Goal: Task Accomplishment & Management: Use online tool/utility

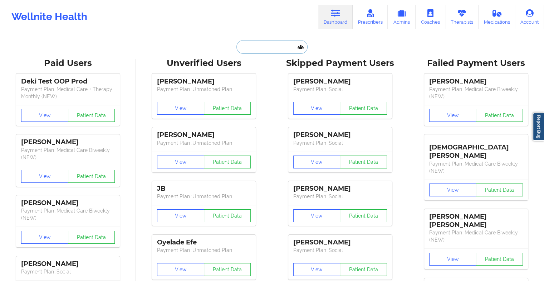
drag, startPoint x: 0, startPoint y: 0, endPoint x: 282, endPoint y: 40, distance: 285.2
click at [282, 40] on input "text" at bounding box center [272, 47] width 71 height 14
click at [261, 45] on input "text" at bounding box center [272, 47] width 71 height 14
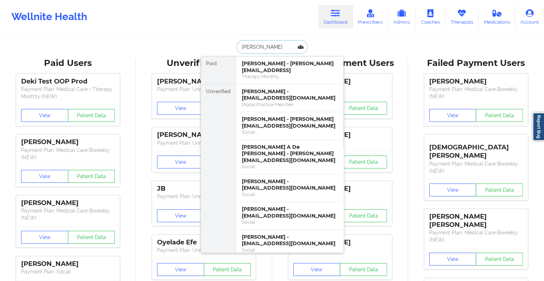
type input "[PERSON_NAME]"
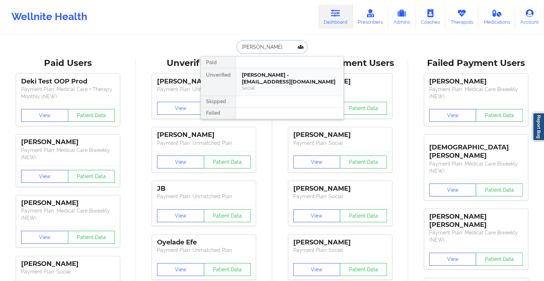
click at [282, 80] on div "[PERSON_NAME] - [EMAIL_ADDRESS][DOMAIN_NAME]" at bounding box center [290, 78] width 96 height 13
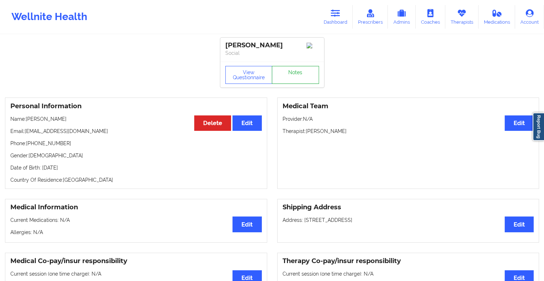
click at [298, 72] on link "Notes" at bounding box center [295, 75] width 47 height 18
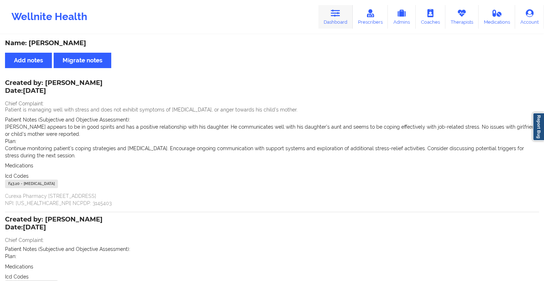
click at [335, 20] on link "Dashboard" at bounding box center [336, 17] width 34 height 24
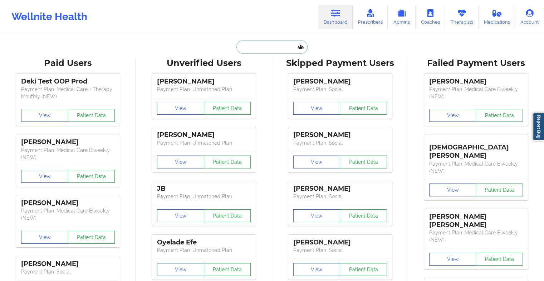
click at [267, 47] on input "text" at bounding box center [272, 47] width 71 height 14
click at [291, 47] on input "dylelia ab" at bounding box center [272, 47] width 71 height 14
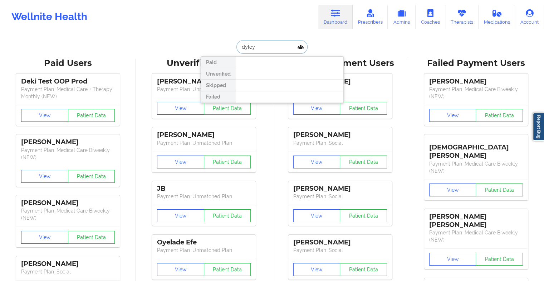
type input "dyleyi"
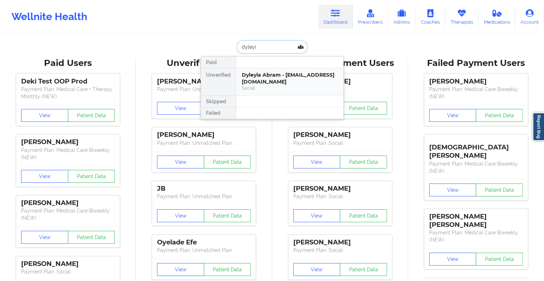
click at [279, 76] on div "Dyleyia Abram - [EMAIL_ADDRESS][DOMAIN_NAME]" at bounding box center [290, 78] width 96 height 13
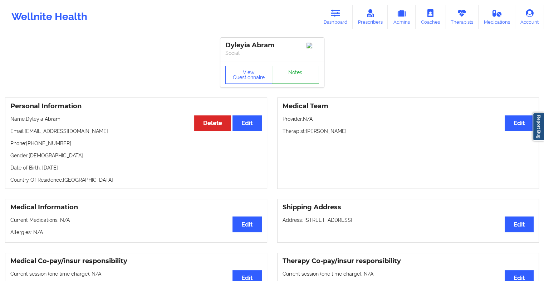
click at [288, 77] on link "Notes" at bounding box center [295, 75] width 47 height 18
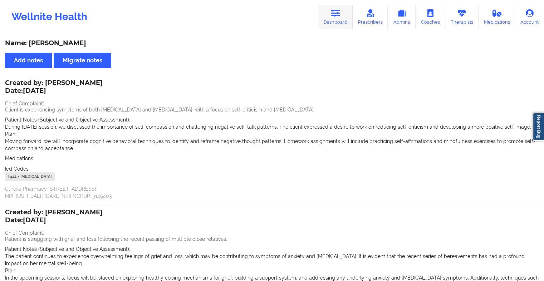
click at [335, 17] on icon at bounding box center [335, 13] width 9 height 8
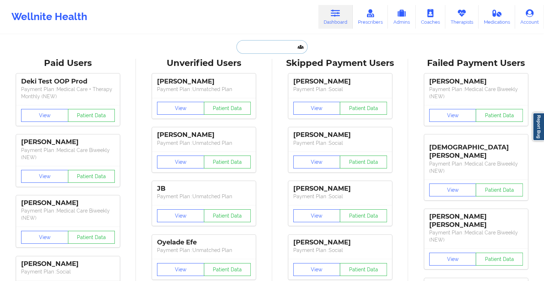
click at [278, 47] on input "text" at bounding box center [272, 47] width 71 height 14
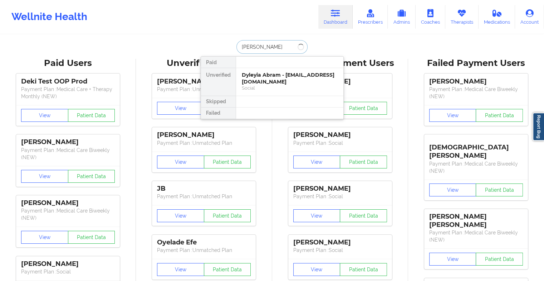
type input "deange"
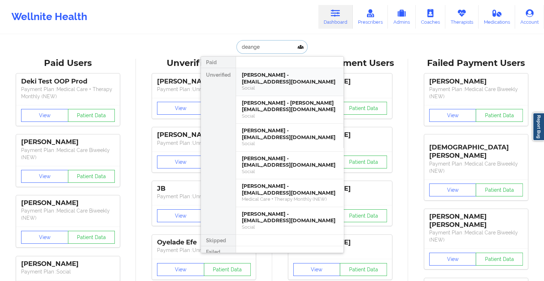
click at [277, 77] on div "[PERSON_NAME] - [EMAIL_ADDRESS][DOMAIN_NAME]" at bounding box center [290, 78] width 96 height 13
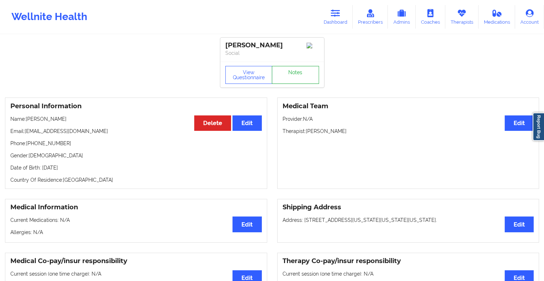
click at [302, 83] on link "Notes" at bounding box center [295, 75] width 47 height 18
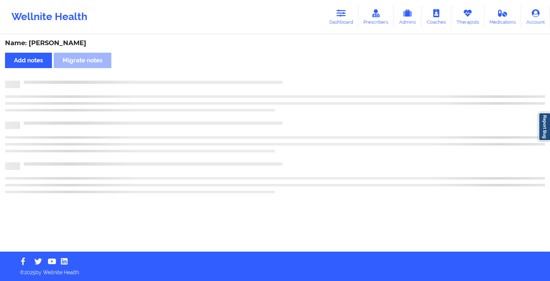
click at [302, 81] on div at bounding box center [282, 81] width 525 height 0
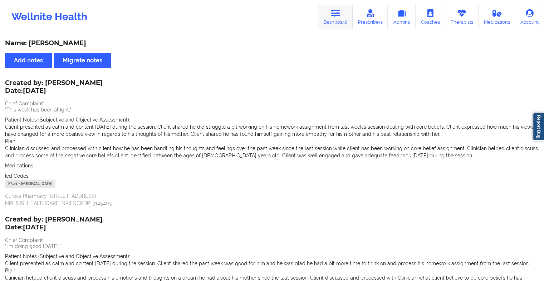
click at [347, 14] on link "Dashboard" at bounding box center [336, 17] width 34 height 24
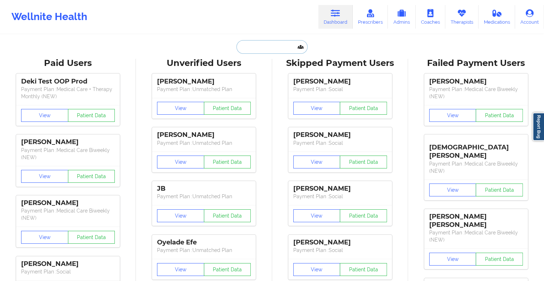
click at [268, 49] on input "text" at bounding box center [272, 47] width 71 height 14
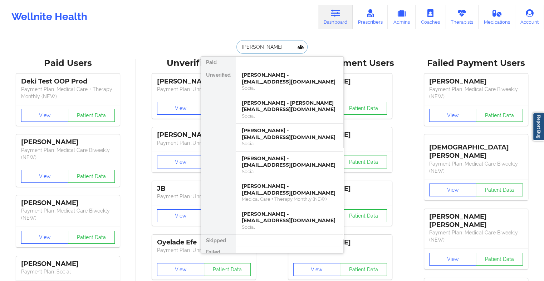
type input "[PERSON_NAME] [PERSON_NAME]"
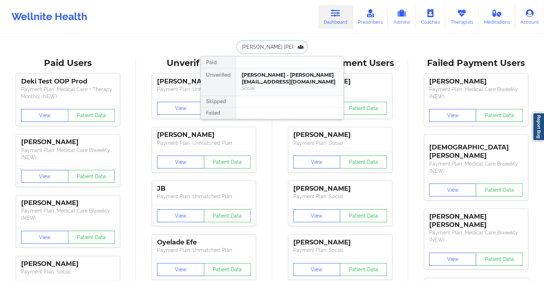
click at [282, 70] on div "[PERSON_NAME] - [PERSON_NAME][EMAIL_ADDRESS][DOMAIN_NAME] Social" at bounding box center [289, 82] width 107 height 28
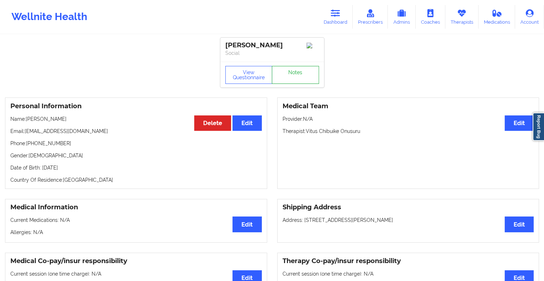
click at [300, 82] on link "Notes" at bounding box center [295, 75] width 47 height 18
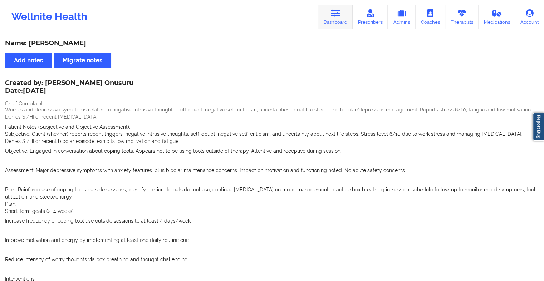
click at [335, 19] on link "Dashboard" at bounding box center [336, 17] width 34 height 24
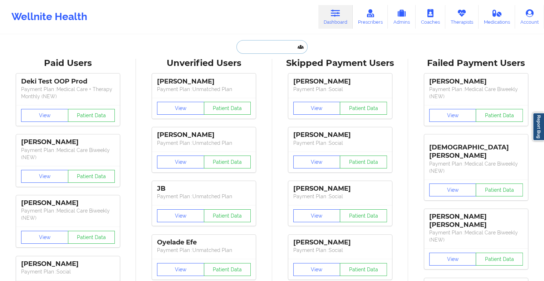
click at [255, 48] on input "text" at bounding box center [272, 47] width 71 height 14
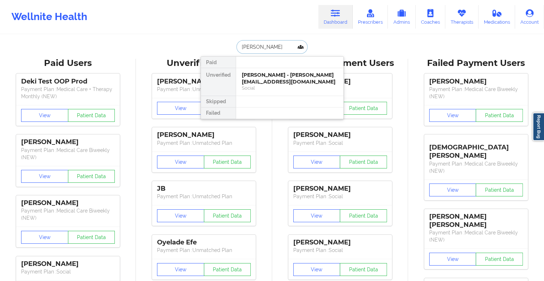
type input "[PERSON_NAME]"
click at [306, 75] on div "[PERSON_NAME] - [EMAIL_ADDRESS][DOMAIN_NAME]" at bounding box center [290, 78] width 96 height 13
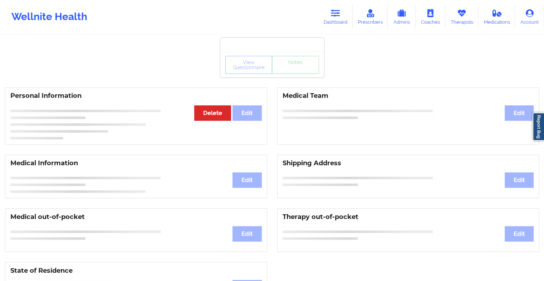
click at [296, 64] on div "View Questionnaire Notes" at bounding box center [272, 65] width 104 height 26
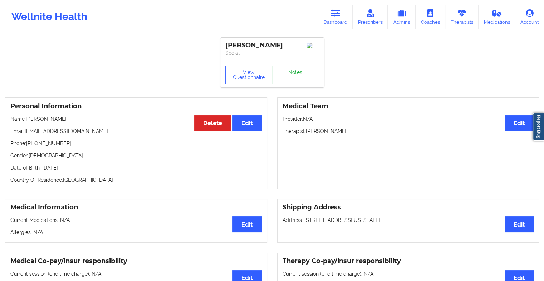
click at [293, 77] on link "Notes" at bounding box center [295, 75] width 47 height 18
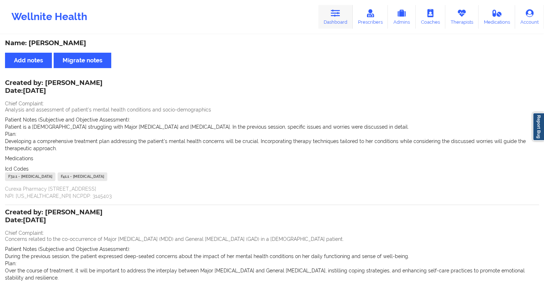
click at [335, 16] on icon at bounding box center [335, 13] width 9 height 8
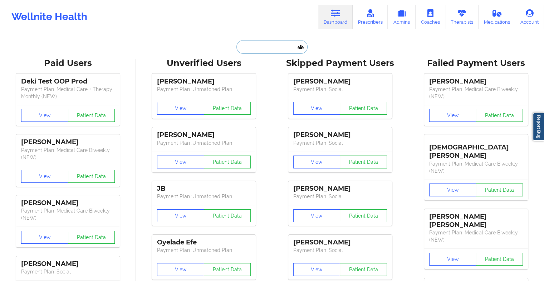
click at [267, 45] on input "text" at bounding box center [272, 47] width 71 height 14
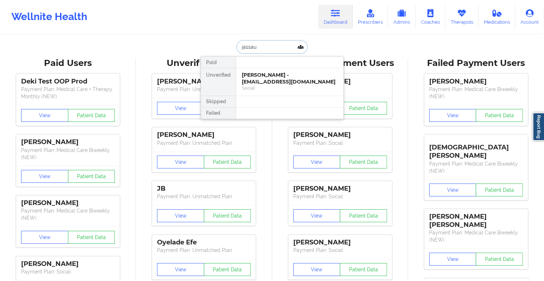
type input "jassaun"
click at [274, 85] on div "Social" at bounding box center [290, 88] width 96 height 6
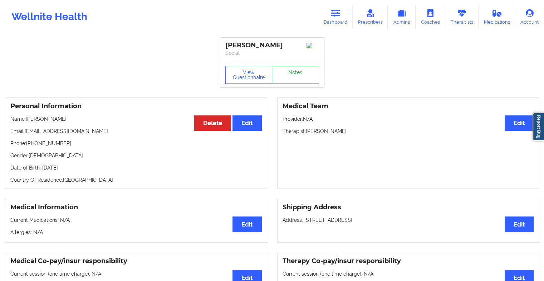
click at [301, 78] on link "Notes" at bounding box center [295, 75] width 47 height 18
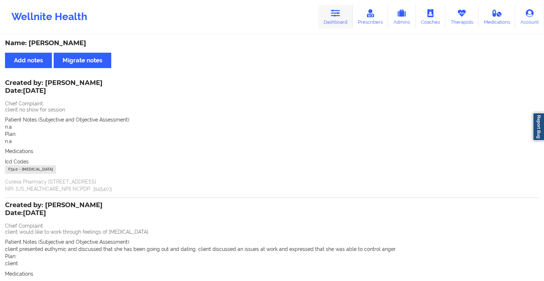
click at [334, 13] on icon at bounding box center [335, 13] width 9 height 8
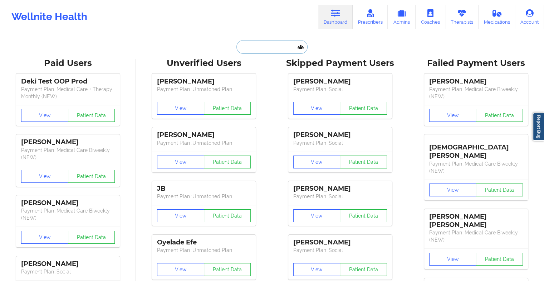
click at [272, 46] on input "text" at bounding box center [272, 47] width 71 height 14
type input "j"
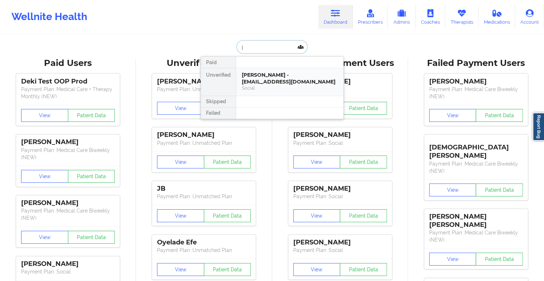
click at [258, 86] on div "Social" at bounding box center [290, 88] width 96 height 6
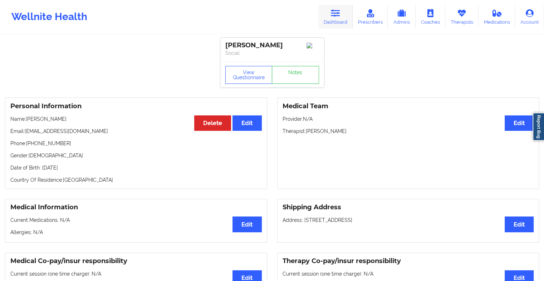
click at [331, 19] on link "Dashboard" at bounding box center [336, 17] width 34 height 24
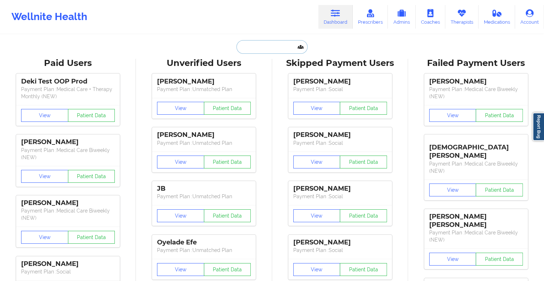
click at [268, 42] on input "text" at bounding box center [272, 47] width 71 height 14
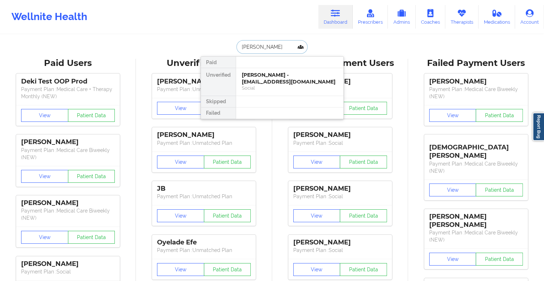
type input "[PERSON_NAME]"
click at [268, 73] on div "[PERSON_NAME] - [EMAIL_ADDRESS][DOMAIN_NAME]" at bounding box center [290, 78] width 96 height 13
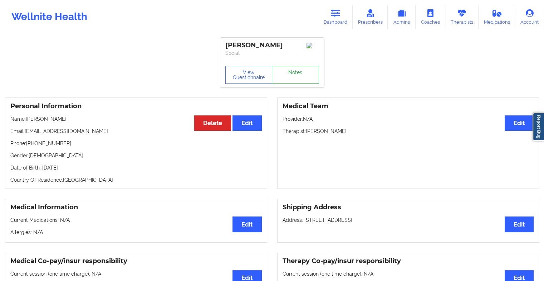
click at [291, 80] on link "Notes" at bounding box center [295, 75] width 47 height 18
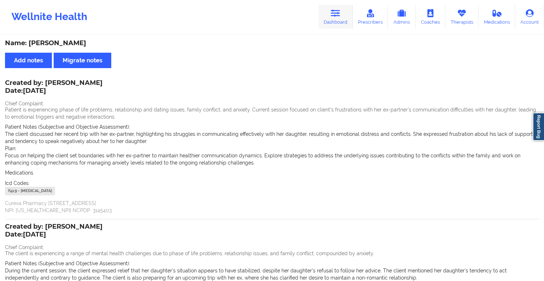
click at [325, 18] on link "Dashboard" at bounding box center [336, 17] width 34 height 24
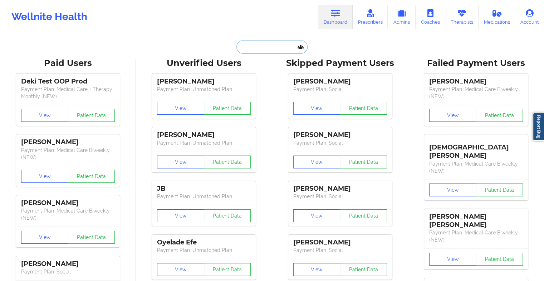
click at [265, 45] on input "text" at bounding box center [272, 47] width 71 height 14
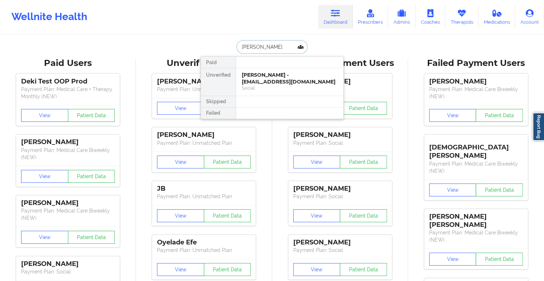
type input "[PERSON_NAME]"
click at [283, 77] on div "[PERSON_NAME] - [EMAIL_ADDRESS][DOMAIN_NAME]" at bounding box center [290, 78] width 96 height 13
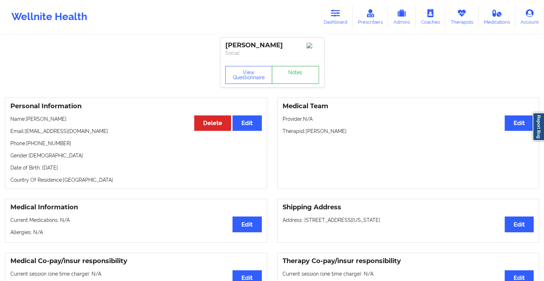
click at [289, 82] on link "Notes" at bounding box center [295, 75] width 47 height 18
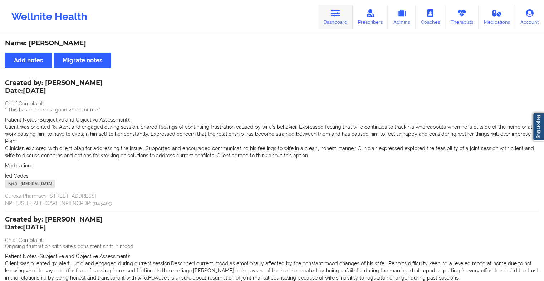
click at [325, 23] on link "Dashboard" at bounding box center [336, 17] width 34 height 24
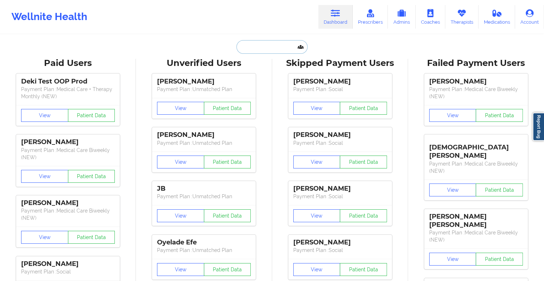
click at [259, 52] on input "text" at bounding box center [272, 47] width 71 height 14
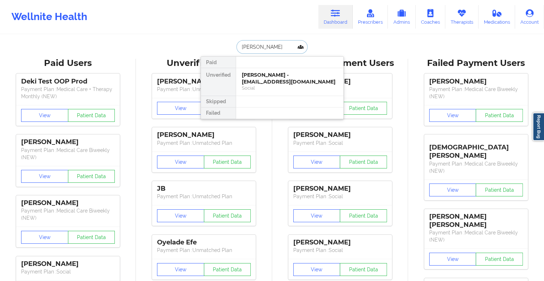
type input "[PERSON_NAME] ch"
click at [280, 74] on div "[PERSON_NAME] [PERSON_NAME] - [EMAIL_ADDRESS][DOMAIN_NAME]" at bounding box center [290, 78] width 96 height 13
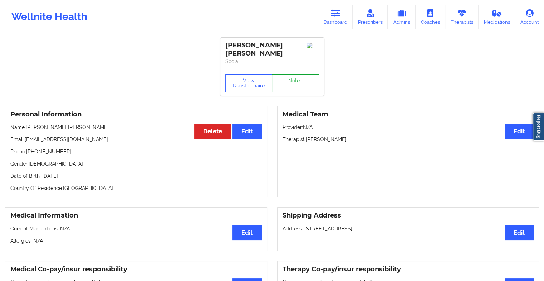
click at [296, 79] on link "Notes" at bounding box center [295, 83] width 47 height 18
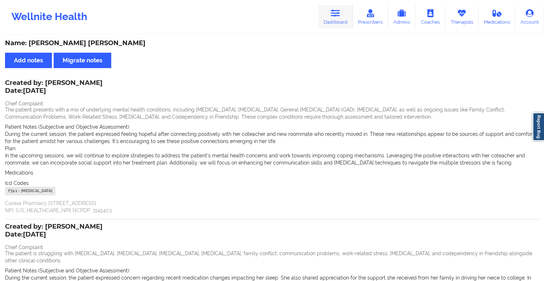
click at [338, 10] on icon at bounding box center [335, 13] width 9 height 8
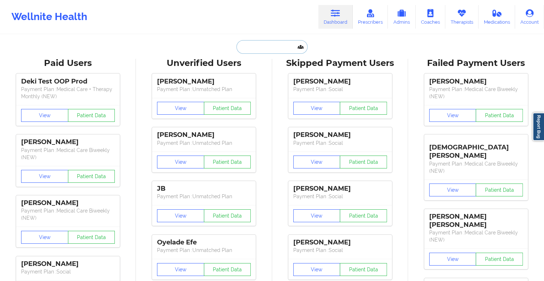
click at [269, 47] on input "text" at bounding box center [272, 47] width 71 height 14
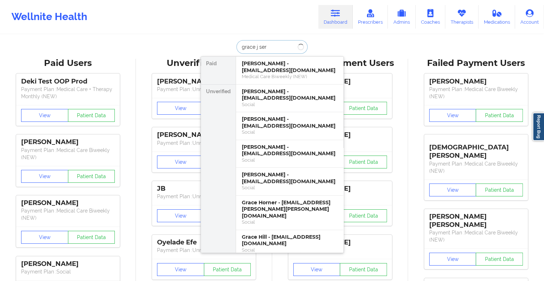
type input "[PERSON_NAME]"
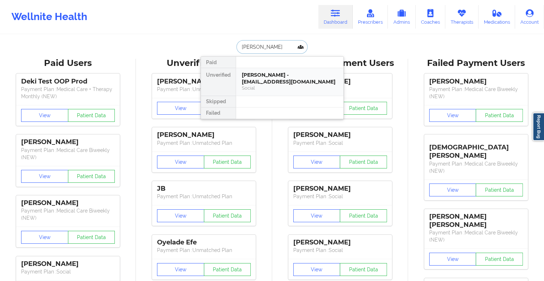
click at [289, 74] on div "[PERSON_NAME] - [EMAIL_ADDRESS][DOMAIN_NAME]" at bounding box center [290, 78] width 96 height 13
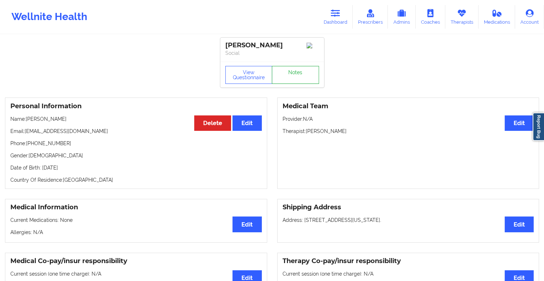
click at [295, 83] on link "Notes" at bounding box center [295, 75] width 47 height 18
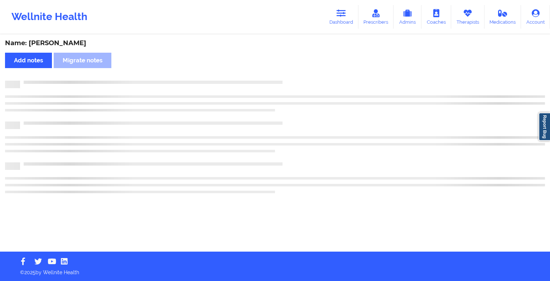
click at [295, 81] on div at bounding box center [282, 81] width 525 height 0
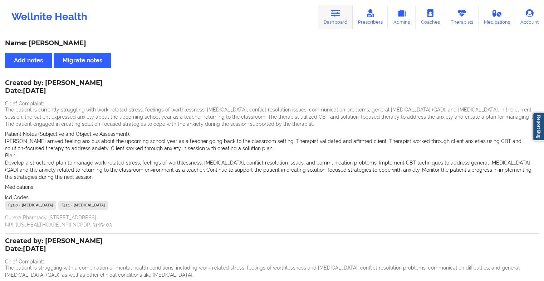
click at [335, 17] on icon at bounding box center [335, 13] width 9 height 8
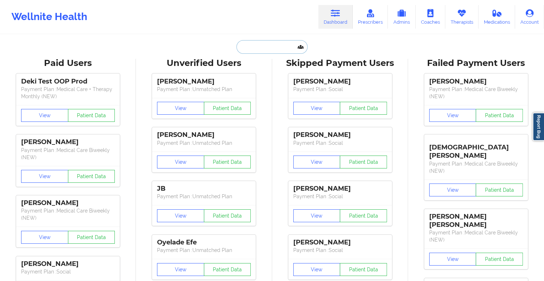
click at [262, 45] on input "text" at bounding box center [272, 47] width 71 height 14
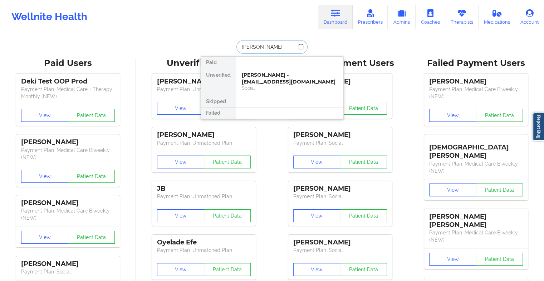
type input "[PERSON_NAME]"
click at [270, 79] on div "[PERSON_NAME] - [PERSON_NAME][EMAIL_ADDRESS][DOMAIN_NAME]" at bounding box center [290, 78] width 96 height 13
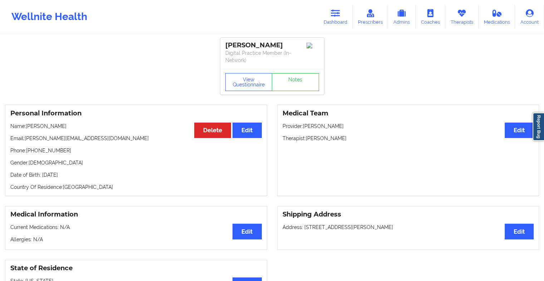
click at [291, 77] on div "View Questionnaire Notes" at bounding box center [272, 82] width 104 height 26
click at [291, 77] on link "Notes" at bounding box center [295, 82] width 47 height 18
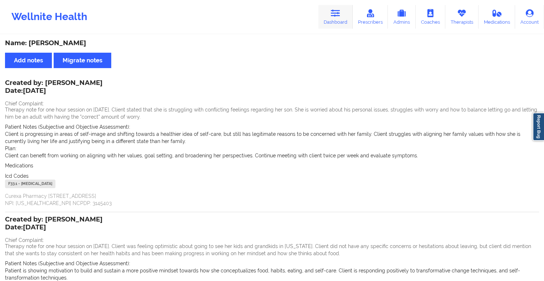
click at [336, 19] on link "Dashboard" at bounding box center [336, 17] width 34 height 24
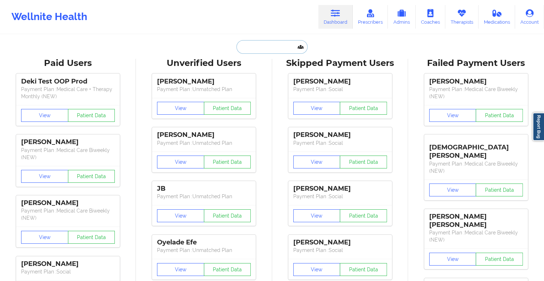
click at [251, 47] on input "text" at bounding box center [272, 47] width 71 height 14
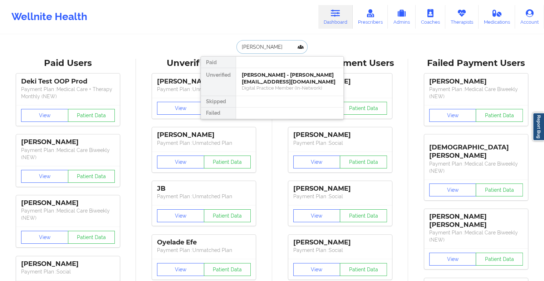
type input "[PERSON_NAME]"
click at [298, 78] on div "[PERSON_NAME] - [EMAIL_ADDRESS][DOMAIN_NAME]" at bounding box center [290, 78] width 96 height 13
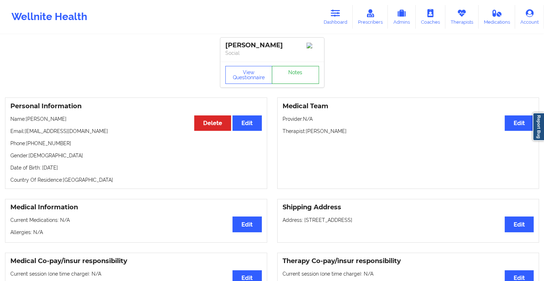
click at [301, 74] on link "Notes" at bounding box center [295, 75] width 47 height 18
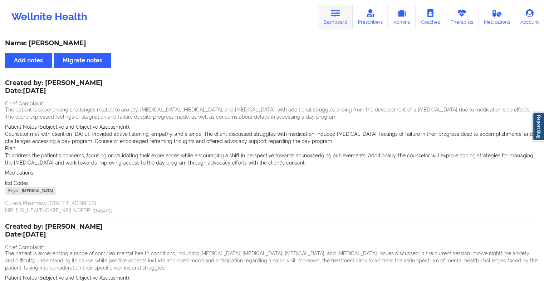
click at [340, 16] on icon at bounding box center [335, 13] width 9 height 8
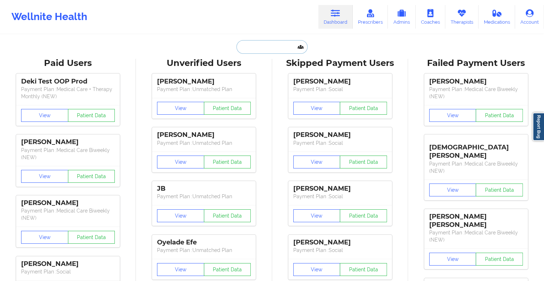
click at [269, 47] on input "text" at bounding box center [272, 47] width 71 height 14
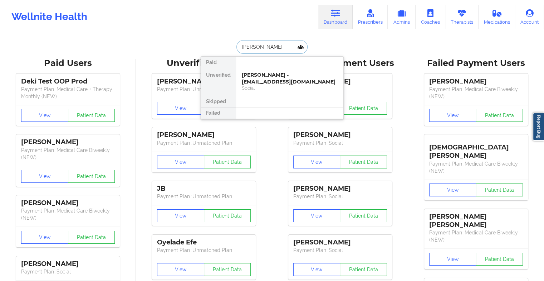
type input "[PERSON_NAME]"
click at [258, 76] on div "[PERSON_NAME] - [EMAIL_ADDRESS][DOMAIN_NAME]" at bounding box center [290, 78] width 96 height 13
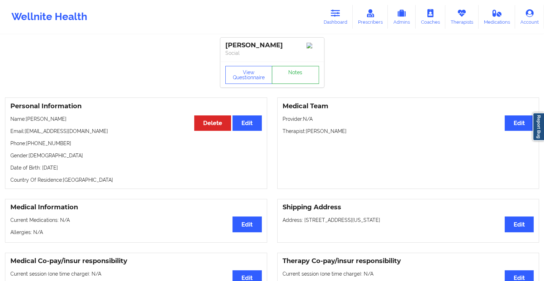
click at [288, 73] on link "Notes" at bounding box center [295, 75] width 47 height 18
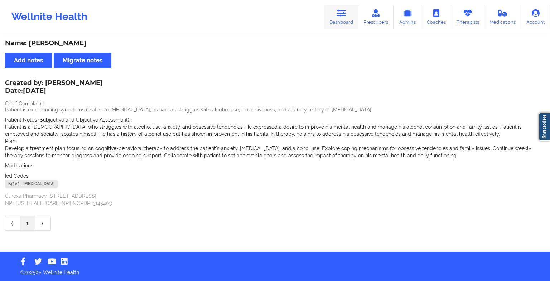
click at [343, 22] on link "Dashboard" at bounding box center [341, 17] width 34 height 24
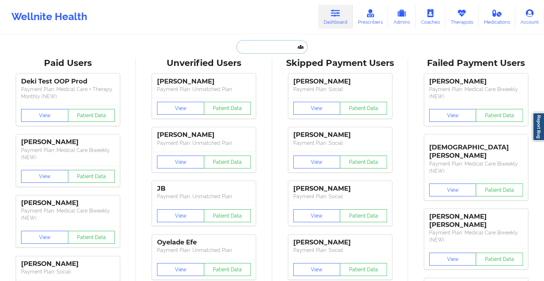
click at [263, 43] on input "text" at bounding box center [272, 47] width 71 height 14
type input "a"
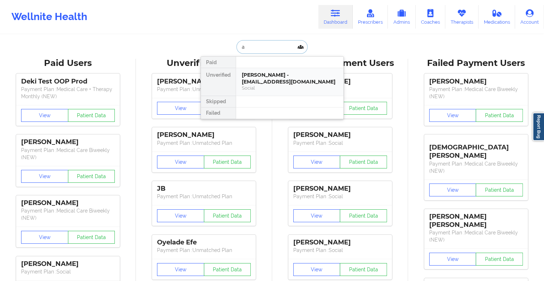
click at [259, 79] on div "[PERSON_NAME] - [EMAIL_ADDRESS][DOMAIN_NAME]" at bounding box center [290, 78] width 96 height 13
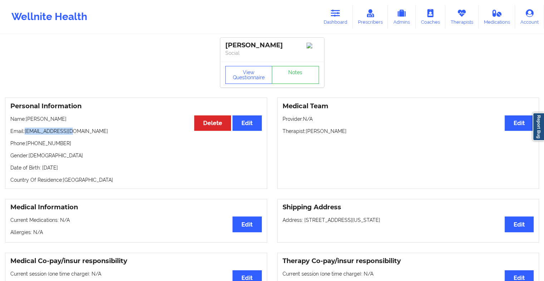
drag, startPoint x: 24, startPoint y: 132, endPoint x: 68, endPoint y: 135, distance: 44.1
click at [68, 135] on p "Email: [EMAIL_ADDRESS][DOMAIN_NAME]" at bounding box center [136, 130] width 252 height 7
drag, startPoint x: 68, startPoint y: 135, endPoint x: 79, endPoint y: 133, distance: 11.2
click at [79, 133] on p "Email: [EMAIL_ADDRESS][DOMAIN_NAME]" at bounding box center [136, 130] width 252 height 7
click at [74, 133] on p "Email: [EMAIL_ADDRESS][DOMAIN_NAME]" at bounding box center [136, 130] width 252 height 7
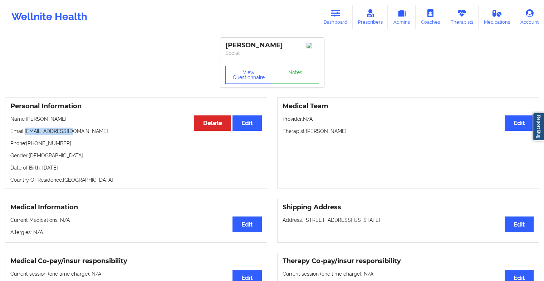
drag, startPoint x: 70, startPoint y: 135, endPoint x: 25, endPoint y: 132, distance: 44.4
click at [25, 132] on p "Email: [EMAIL_ADDRESS][DOMAIN_NAME]" at bounding box center [136, 130] width 252 height 7
copy p "[EMAIL_ADDRESS][DOMAIN_NAME]"
click at [465, 15] on icon at bounding box center [461, 13] width 9 height 8
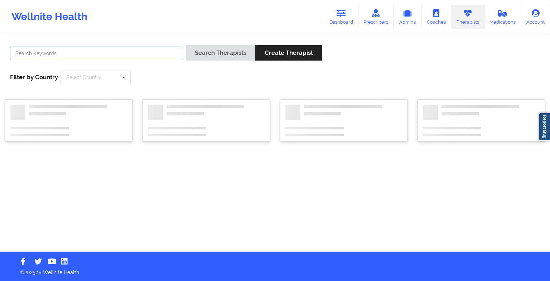
click at [88, 56] on input "text" at bounding box center [96, 54] width 173 height 14
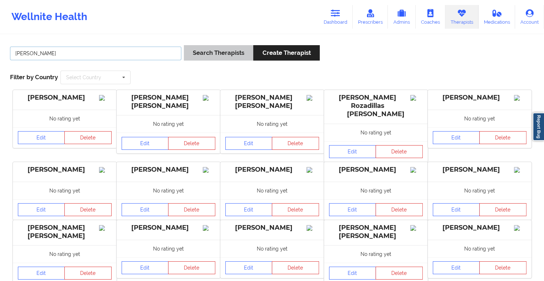
type input "[PERSON_NAME]"
click at [199, 54] on button "Search Therapists" at bounding box center [218, 52] width 69 height 15
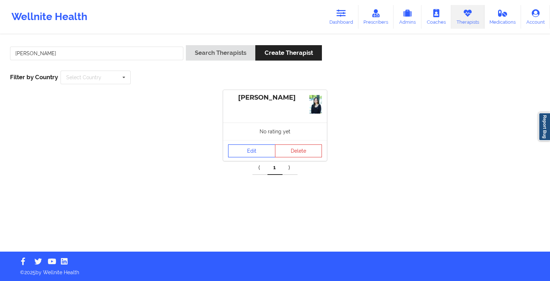
click at [246, 150] on link "Edit" at bounding box center [251, 150] width 47 height 13
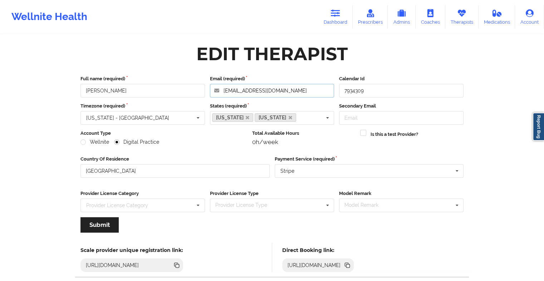
drag, startPoint x: 293, startPoint y: 86, endPoint x: 220, endPoint y: 81, distance: 73.5
click at [220, 81] on div "Email (required) [EMAIL_ADDRESS][DOMAIN_NAME]" at bounding box center [273, 86] width 130 height 22
click at [337, 16] on icon at bounding box center [335, 13] width 9 height 8
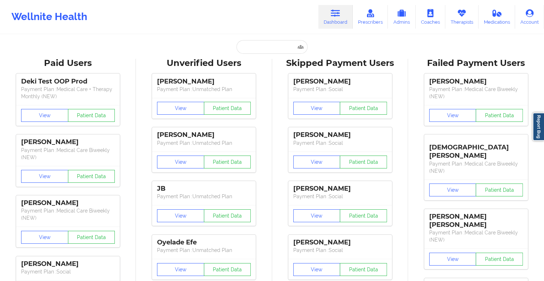
click at [254, 43] on input "text" at bounding box center [272, 47] width 71 height 14
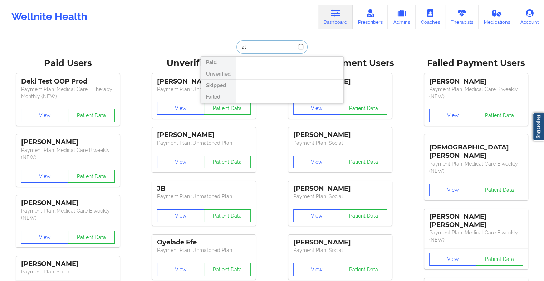
type input "a"
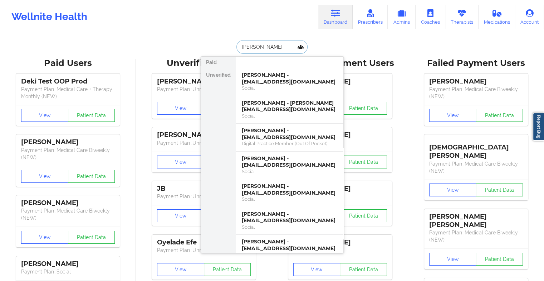
type input "[PERSON_NAME]"
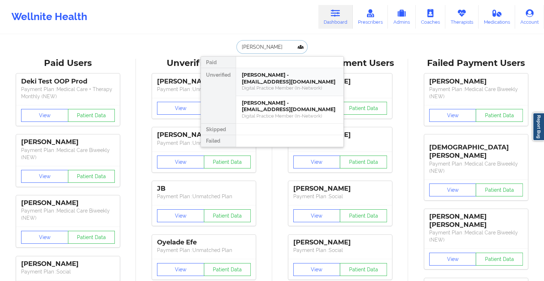
click at [262, 81] on div "[PERSON_NAME] - [EMAIL_ADDRESS][DOMAIN_NAME]" at bounding box center [290, 78] width 96 height 13
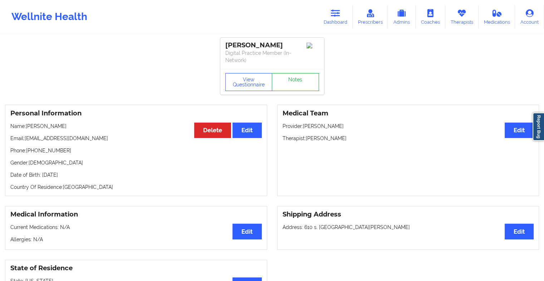
click at [286, 77] on link "Notes" at bounding box center [295, 82] width 47 height 18
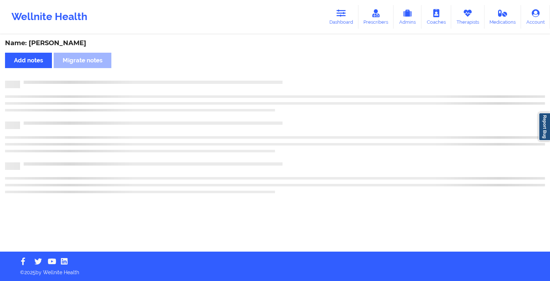
click at [286, 77] on div "Name: [PERSON_NAME] Add notes Migrate notes" at bounding box center [275, 143] width 550 height 216
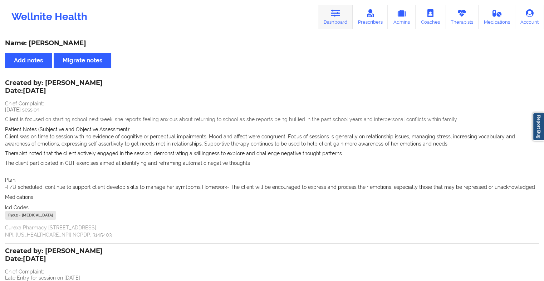
click at [343, 14] on link "Dashboard" at bounding box center [336, 17] width 34 height 24
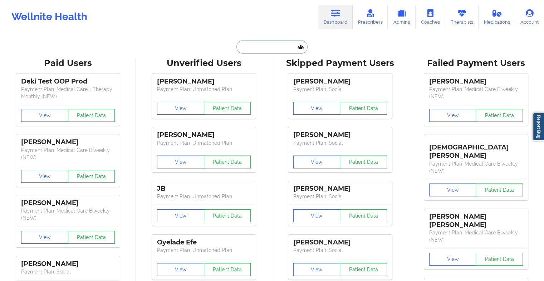
click at [267, 47] on input "text" at bounding box center [272, 47] width 71 height 14
type input "e"
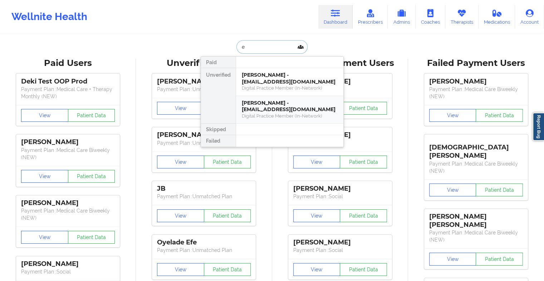
click at [275, 104] on div "[PERSON_NAME] - [EMAIL_ADDRESS][DOMAIN_NAME]" at bounding box center [290, 105] width 96 height 13
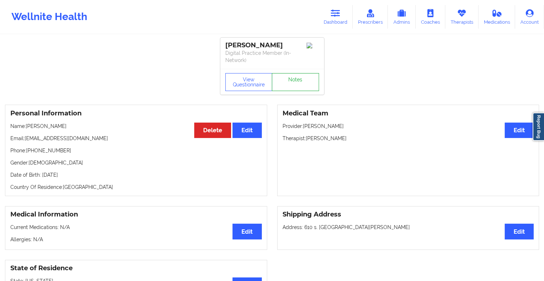
click at [295, 79] on link "Notes" at bounding box center [295, 82] width 47 height 18
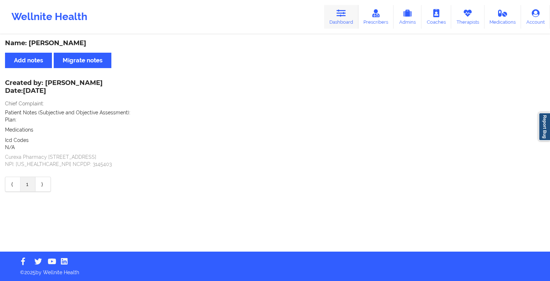
click at [341, 14] on icon at bounding box center [340, 13] width 9 height 8
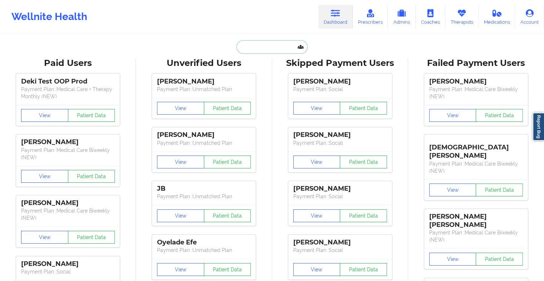
click at [261, 44] on input "text" at bounding box center [272, 47] width 71 height 14
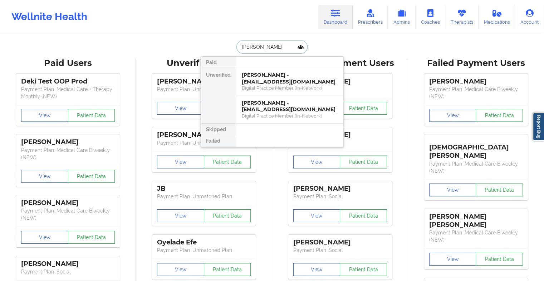
type input "[PERSON_NAME]"
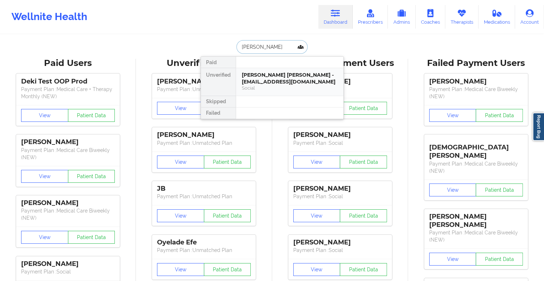
click at [251, 80] on div "[PERSON_NAME] [PERSON_NAME] - [EMAIL_ADDRESS][DOMAIN_NAME]" at bounding box center [290, 78] width 96 height 13
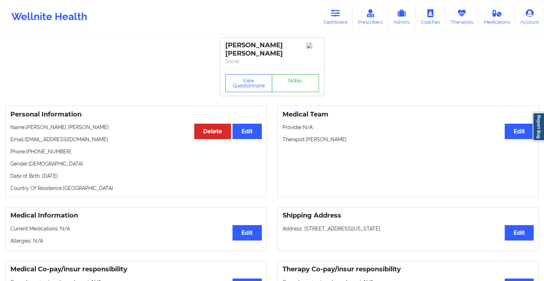
click at [279, 77] on link "Notes" at bounding box center [295, 83] width 47 height 18
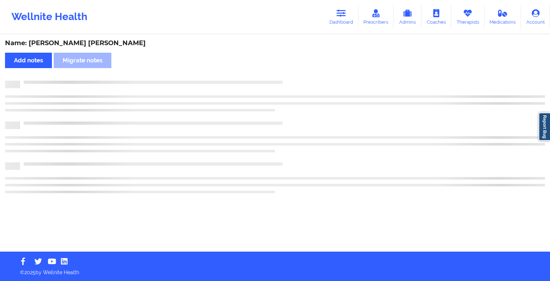
click at [279, 77] on div "Name: [PERSON_NAME] [PERSON_NAME] Add notes Migrate notes" at bounding box center [275, 143] width 550 height 216
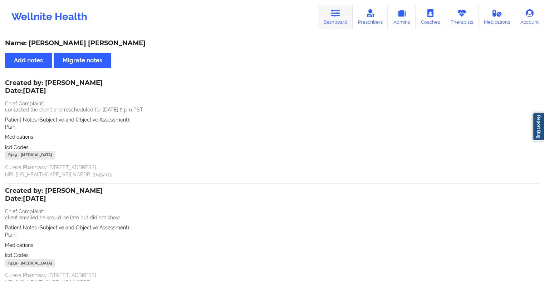
click at [335, 15] on icon at bounding box center [335, 13] width 9 height 8
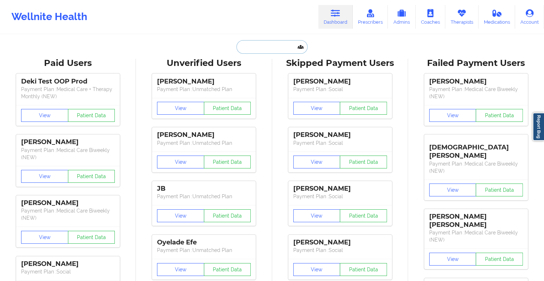
click at [251, 49] on input "text" at bounding box center [272, 47] width 71 height 14
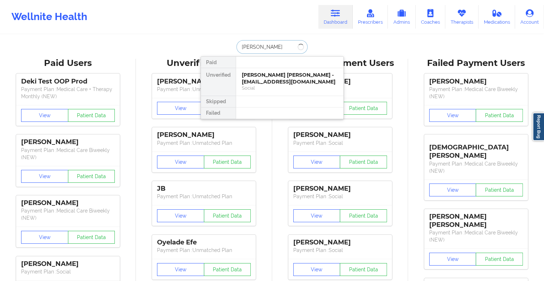
type input "[PERSON_NAME]"
click at [281, 73] on div "[PERSON_NAME] - [EMAIL_ADDRESS][DOMAIN_NAME]" at bounding box center [290, 78] width 96 height 13
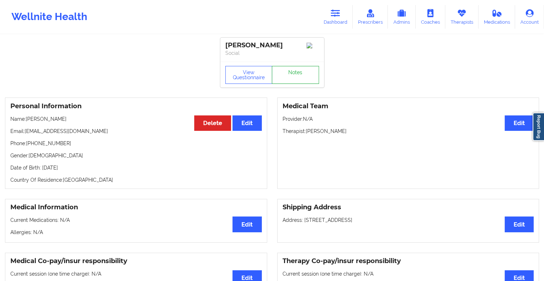
click at [296, 70] on link "Notes" at bounding box center [295, 75] width 47 height 18
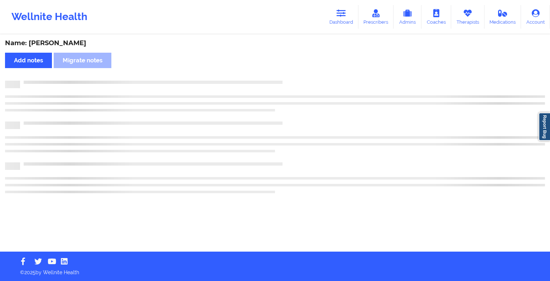
click at [296, 70] on div "Name: [PERSON_NAME] Add notes Migrate notes" at bounding box center [275, 143] width 550 height 216
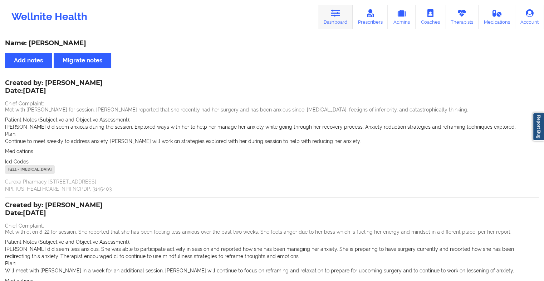
click at [334, 15] on icon at bounding box center [335, 13] width 9 height 8
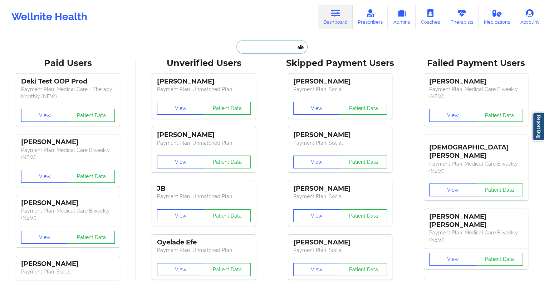
click at [266, 50] on input "text" at bounding box center [272, 47] width 71 height 14
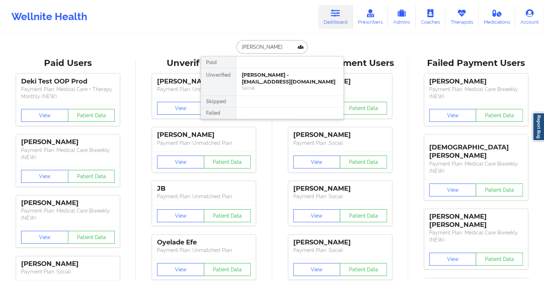
type input "[PERSON_NAME]"
click at [264, 81] on div "[PERSON_NAME] - [EMAIL_ADDRESS][DOMAIN_NAME]" at bounding box center [290, 78] width 96 height 13
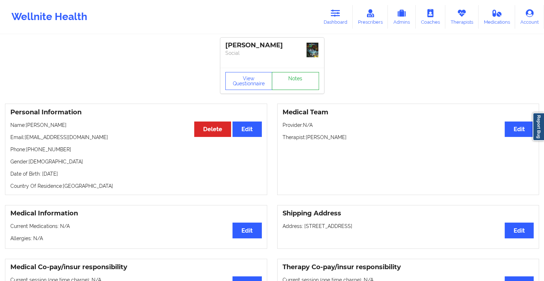
click at [285, 75] on link "Notes" at bounding box center [295, 81] width 47 height 18
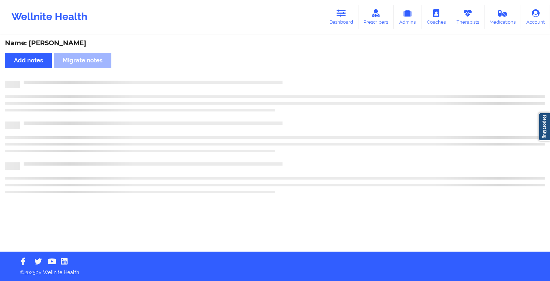
click at [285, 75] on div "Name: [PERSON_NAME] Add notes Migrate notes" at bounding box center [275, 143] width 550 height 216
